Goal: Ask a question

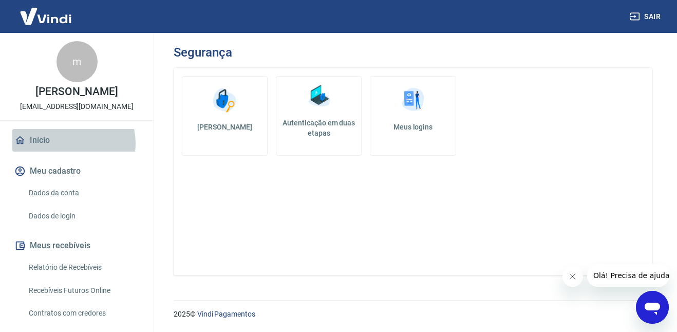
click at [67, 143] on link "Início" at bounding box center [76, 140] width 129 height 23
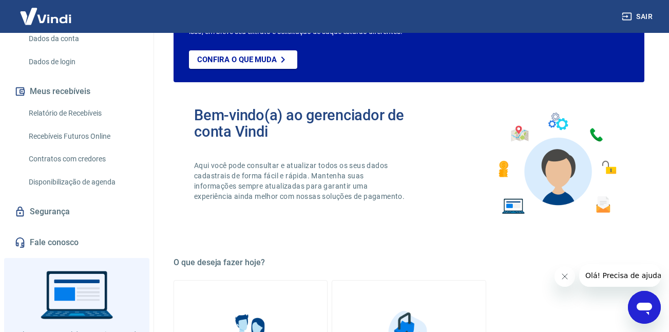
scroll to position [200, 0]
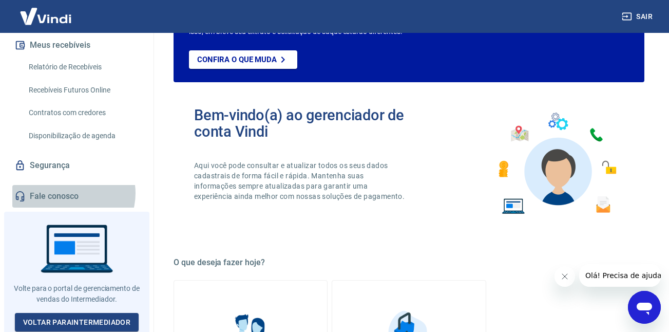
click at [70, 193] on link "Fale conosco" at bounding box center [76, 196] width 129 height 23
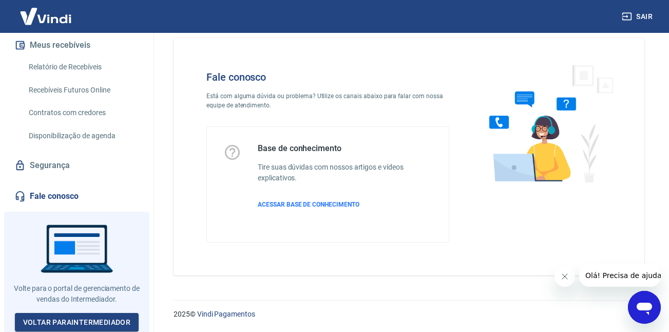
scroll to position [15, 0]
click at [309, 200] on p "ACESSAR BASE DE CONHECIMENTO" at bounding box center [345, 204] width 175 height 9
click at [90, 317] on link "Voltar para Intermediador" at bounding box center [77, 322] width 124 height 19
